Goal: Information Seeking & Learning: Learn about a topic

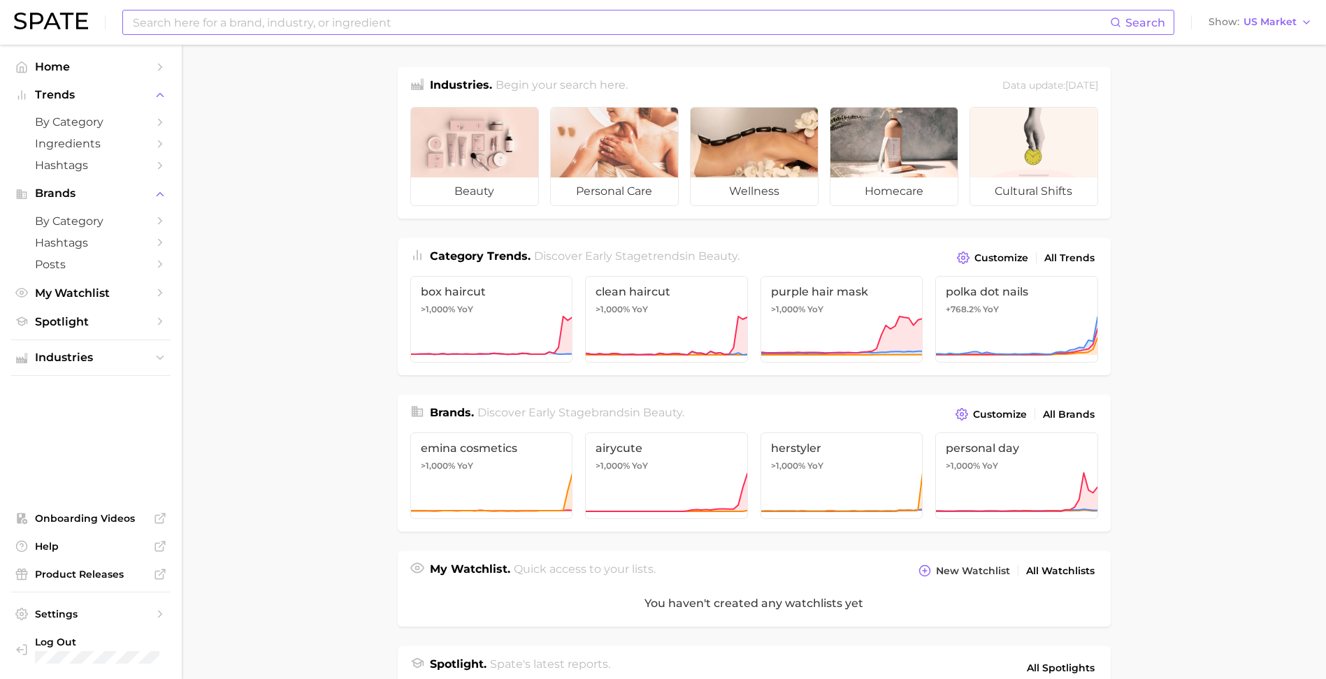
click at [414, 24] on input at bounding box center [620, 22] width 978 height 24
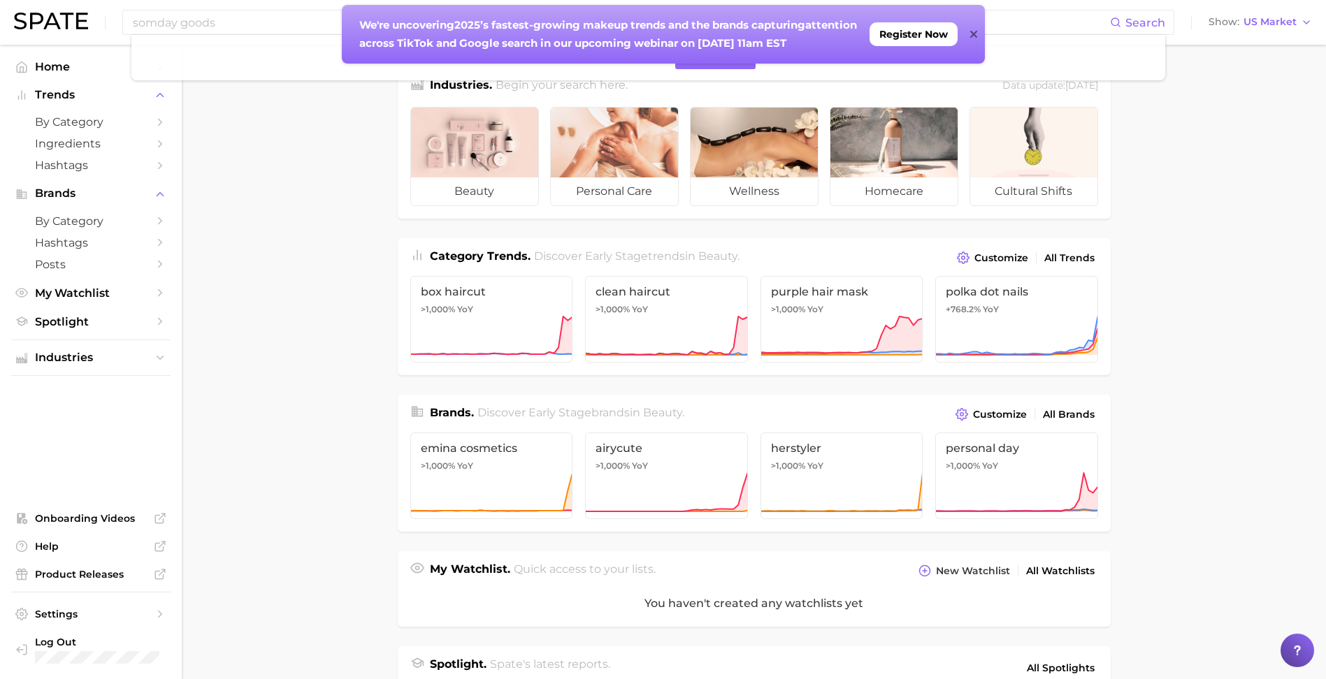
click at [978, 32] on div "We're uncovering 2025’s fastest-growing makeup trends and the brands capturing …" at bounding box center [663, 34] width 643 height 59
click at [973, 34] on icon at bounding box center [973, 34] width 7 height 7
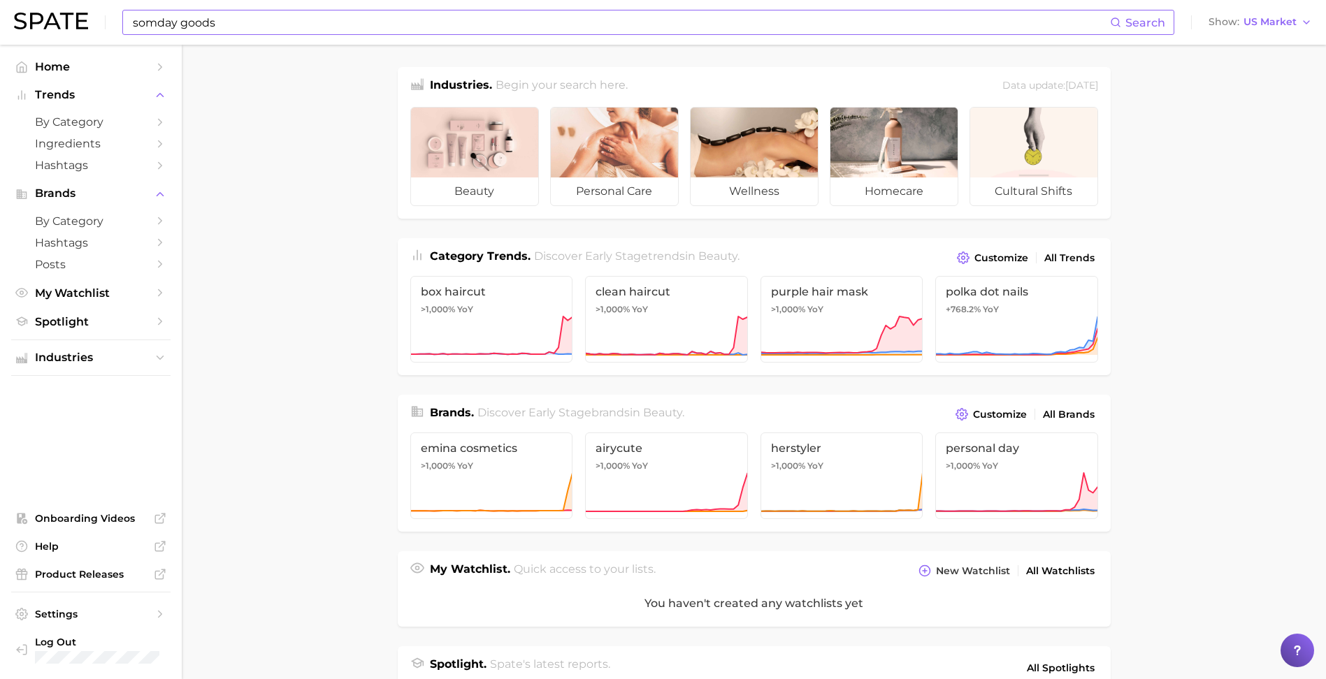
click at [298, 19] on input "somday goods" at bounding box center [620, 22] width 978 height 24
click at [180, 20] on input "somday goods" at bounding box center [620, 22] width 978 height 24
click at [239, 22] on input "someday goods" at bounding box center [620, 22] width 978 height 24
type input "someday"
